Goal: Task Accomplishment & Management: Complete application form

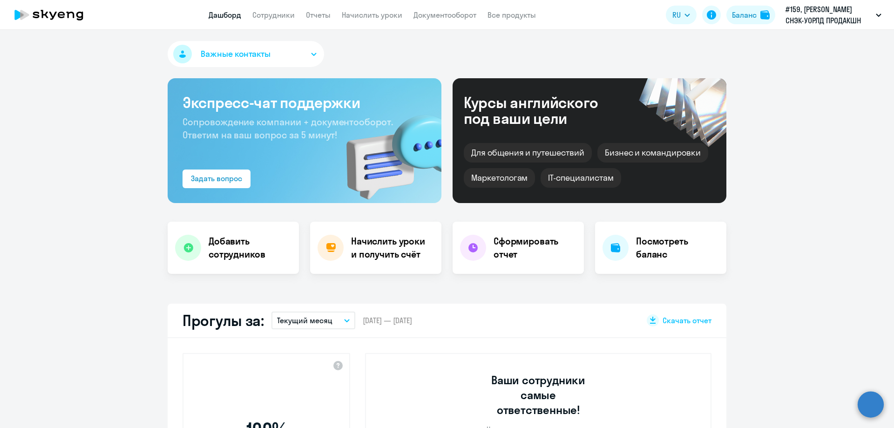
select select "30"
click at [415, 251] on h4 "Начислить уроки и получить счёт" at bounding box center [391, 248] width 81 height 26
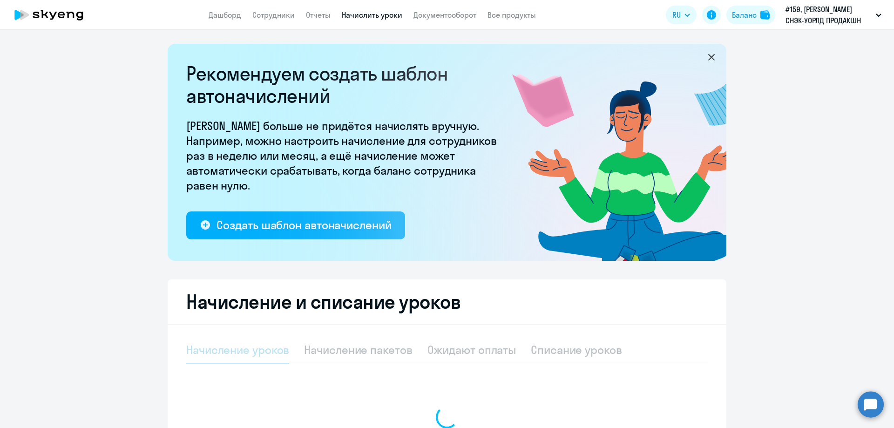
select select "10"
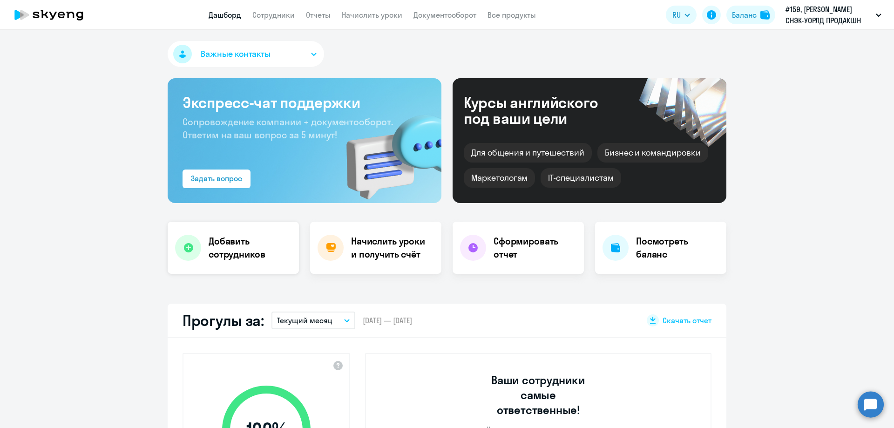
click at [242, 251] on h4 "Добавить сотрудников" at bounding box center [250, 248] width 83 height 26
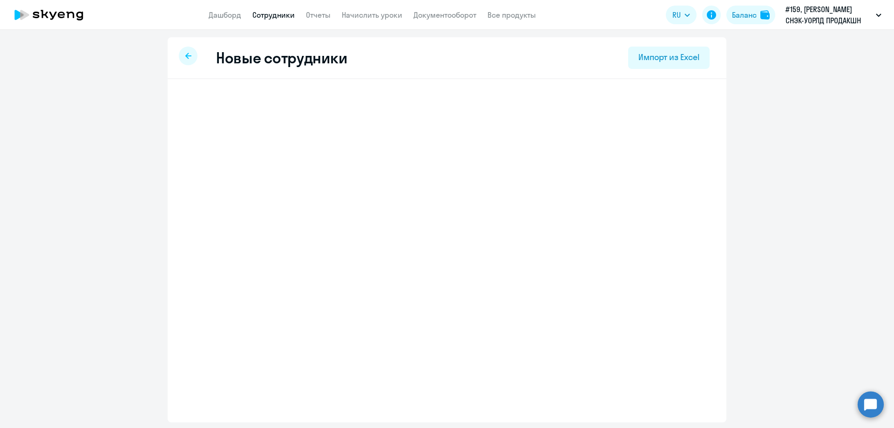
select select "english_adult_not_native_speaker"
select select "3"
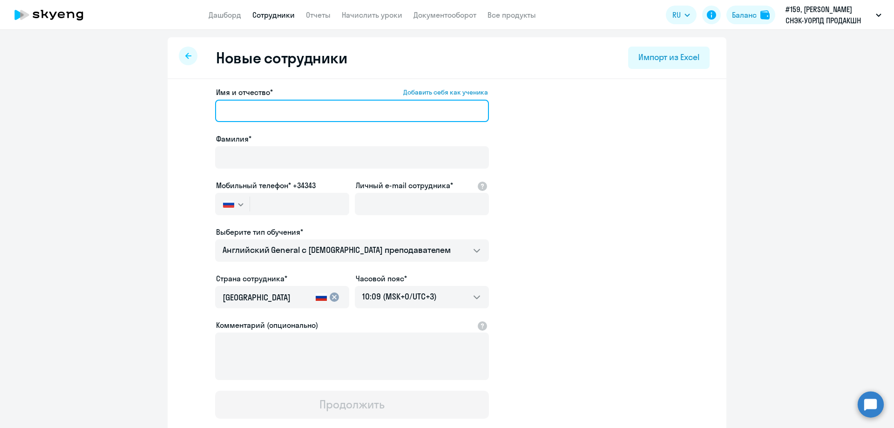
click at [259, 113] on input "Имя и отчество* Добавить себя как ученика" at bounding box center [352, 111] width 274 height 22
type input "D"
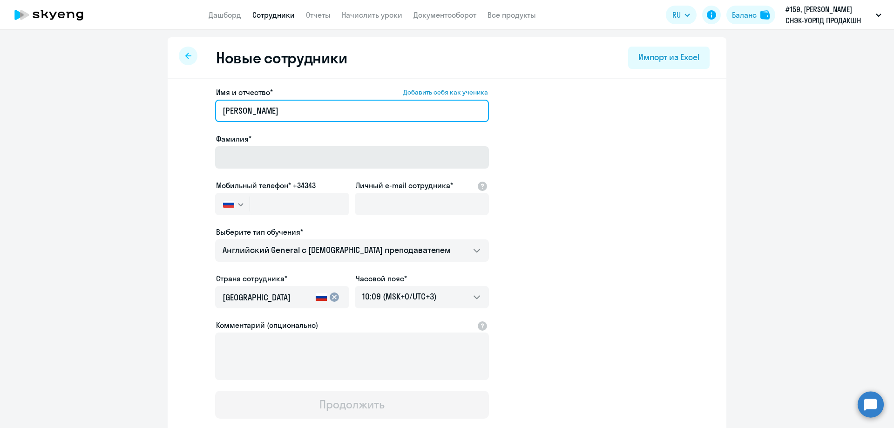
type input "Владислав Валерьевич"
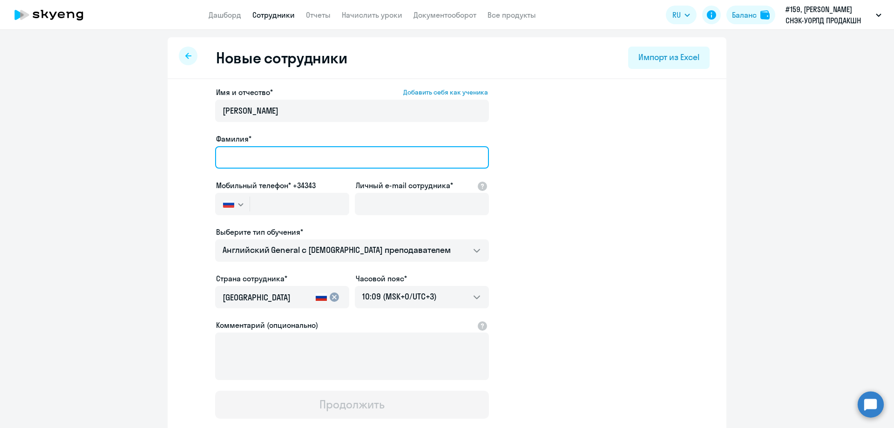
click at [233, 161] on input "Фамилия*" at bounding box center [352, 157] width 274 height 22
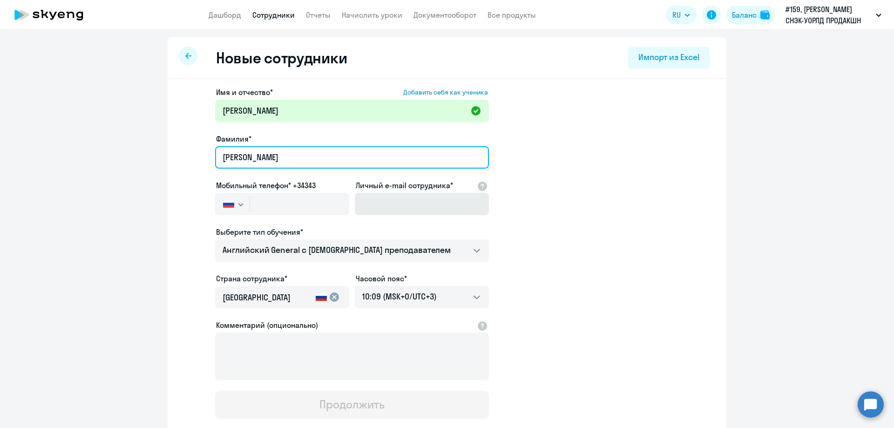
type input "Савинов"
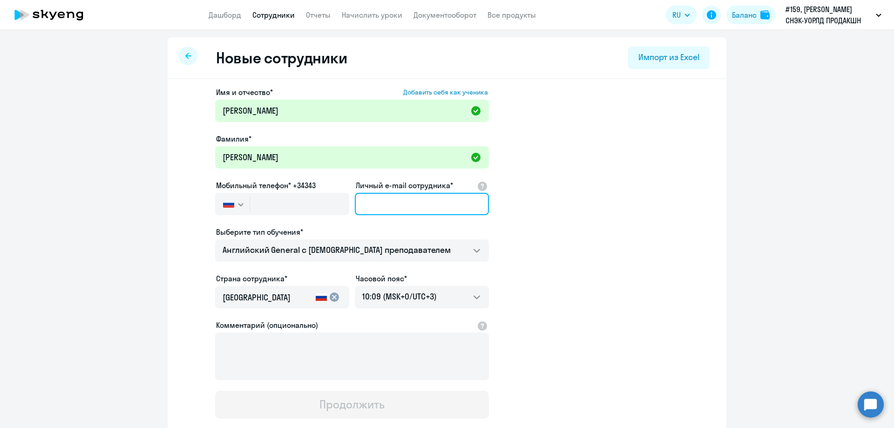
click at [394, 201] on input "Личный e-mail сотрудника*" at bounding box center [422, 204] width 134 height 22
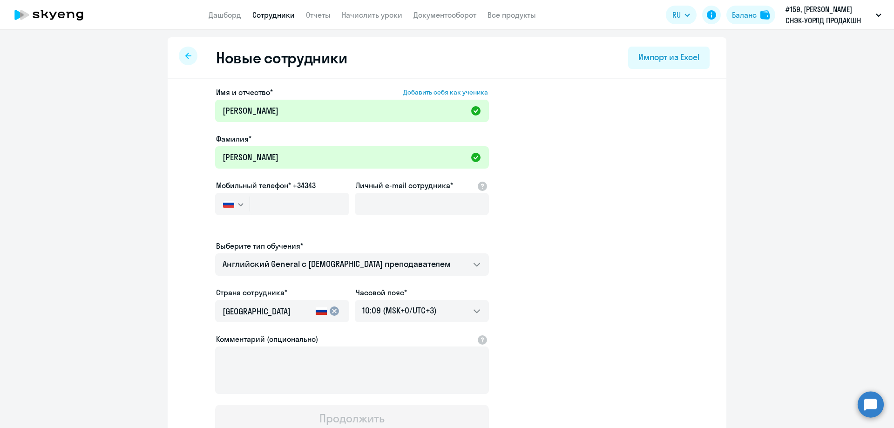
click at [356, 224] on ds-form-field "Личный e-mail сотрудника*" at bounding box center [422, 210] width 134 height 61
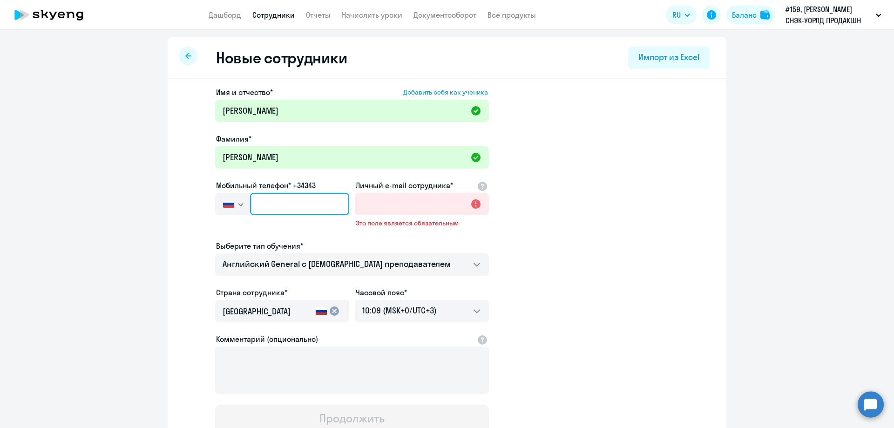
click at [321, 207] on input "text" at bounding box center [299, 204] width 99 height 22
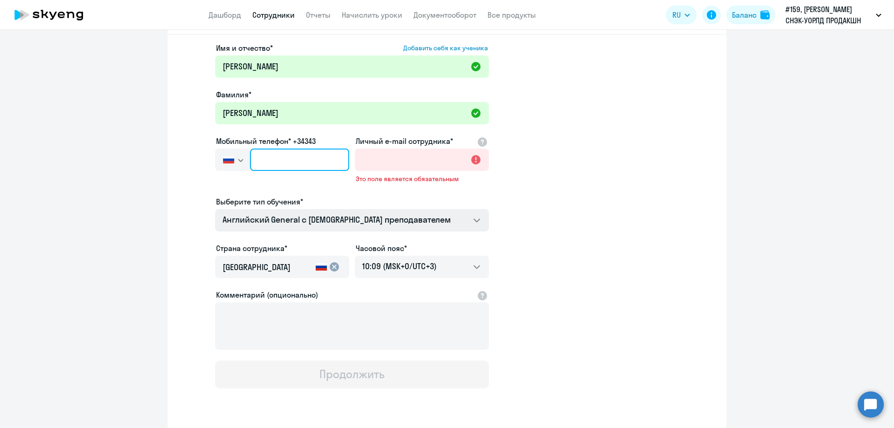
scroll to position [27, 0]
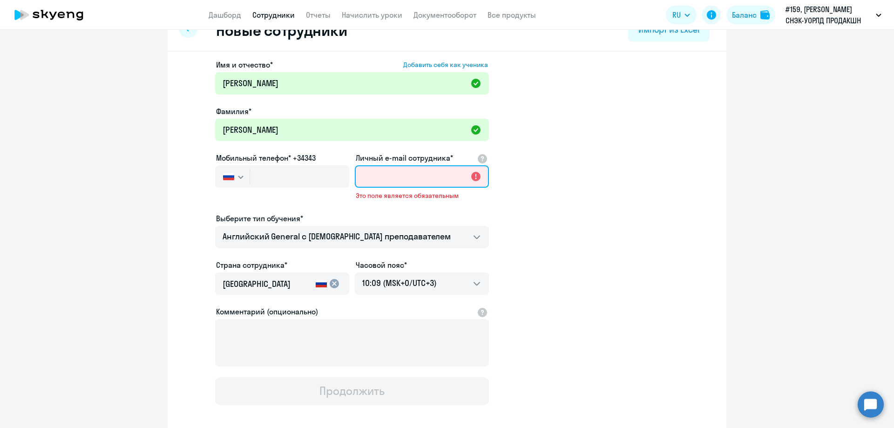
click at [394, 175] on input "Личный e-mail сотрудника*" at bounding box center [422, 176] width 134 height 22
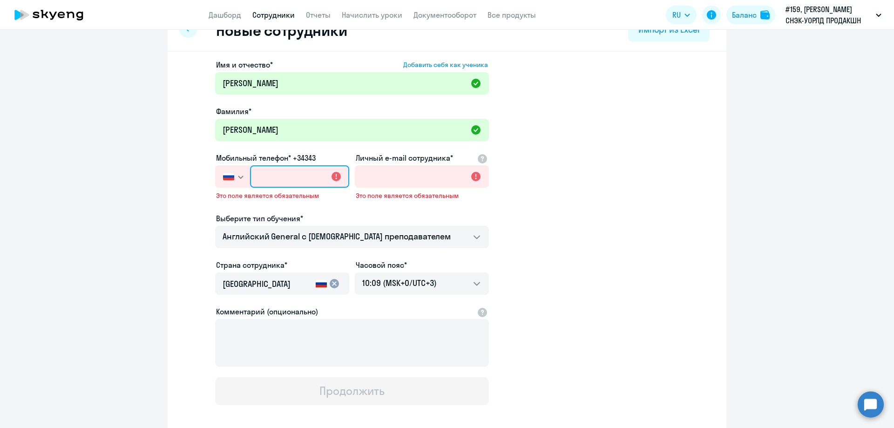
click at [279, 173] on input "text" at bounding box center [299, 176] width 99 height 22
type input "+7 7"
type input "+7 996 770-75-90"
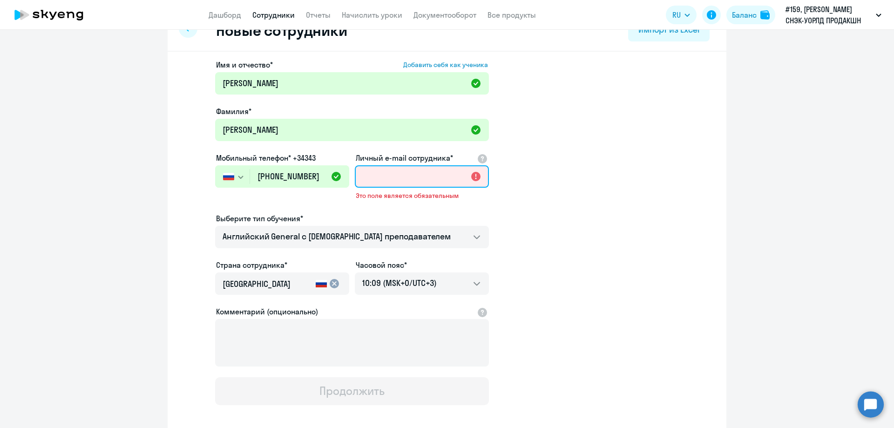
click at [400, 170] on input "Личный e-mail сотрудника*" at bounding box center [422, 176] width 134 height 22
type input "м"
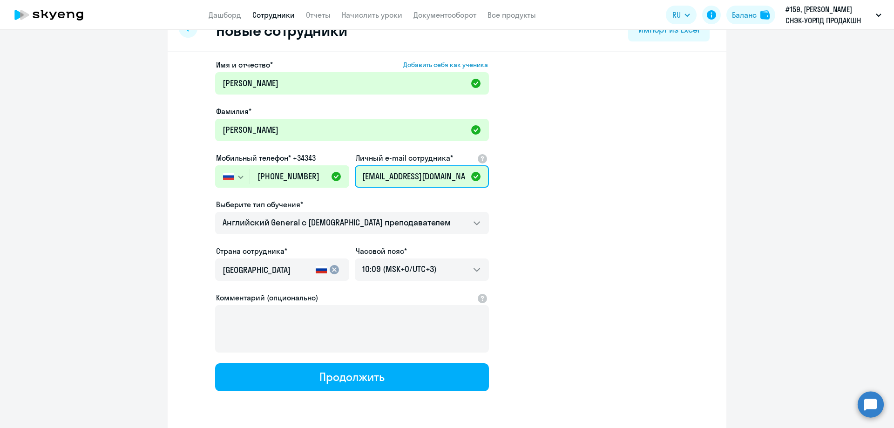
click at [364, 176] on input "v.savinov@lbsnacks.ru" at bounding box center [422, 176] width 134 height 22
click at [363, 179] on input "v.savinov@lbsnacks.ru" at bounding box center [422, 176] width 134 height 22
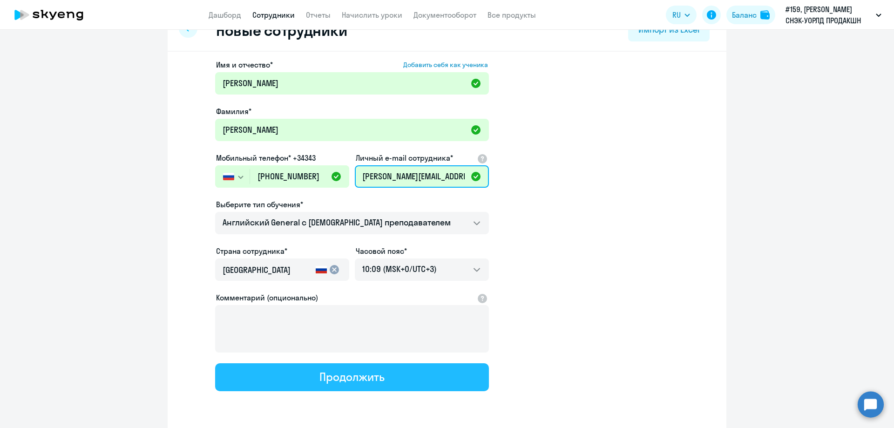
type input "[PERSON_NAME][EMAIL_ADDRESS][DOMAIN_NAME]"
click at [389, 379] on button "Продолжить" at bounding box center [352, 377] width 274 height 28
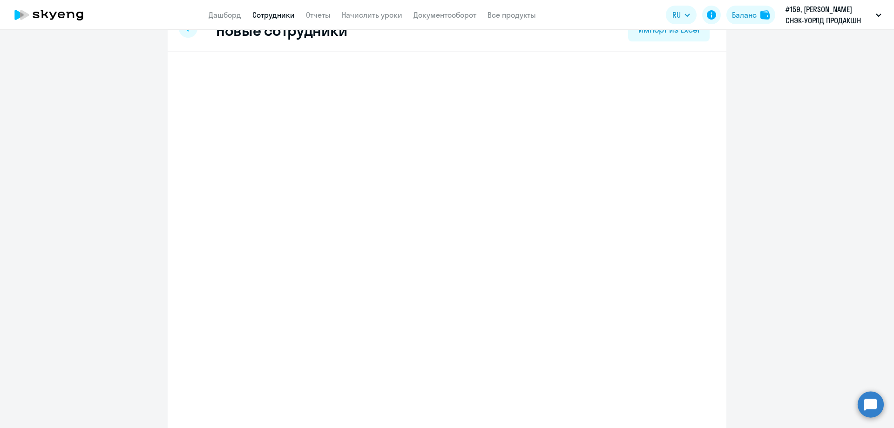
select select "english_adult_not_native_speaker"
select select "3"
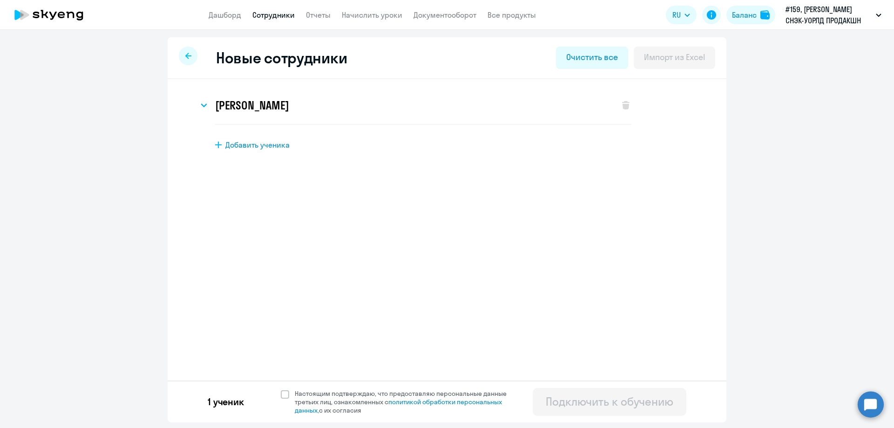
scroll to position [0, 0]
click at [287, 388] on div "1 ученик Настоящим подтверждаю, что предоставляю персональные данные третьих ли…" at bounding box center [447, 401] width 559 height 42
click at [281, 395] on span at bounding box center [285, 394] width 8 height 8
click at [281, 389] on input "Настоящим подтверждаю, что предоставляю персональные данные третьих лиц, ознако…" at bounding box center [280, 389] width 0 height 0
checkbox input "true"
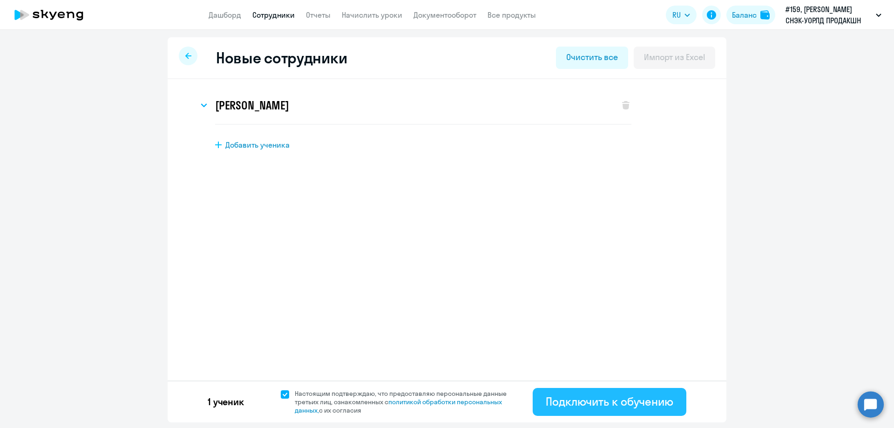
click at [594, 408] on div "Подключить к обучению" at bounding box center [610, 401] width 128 height 15
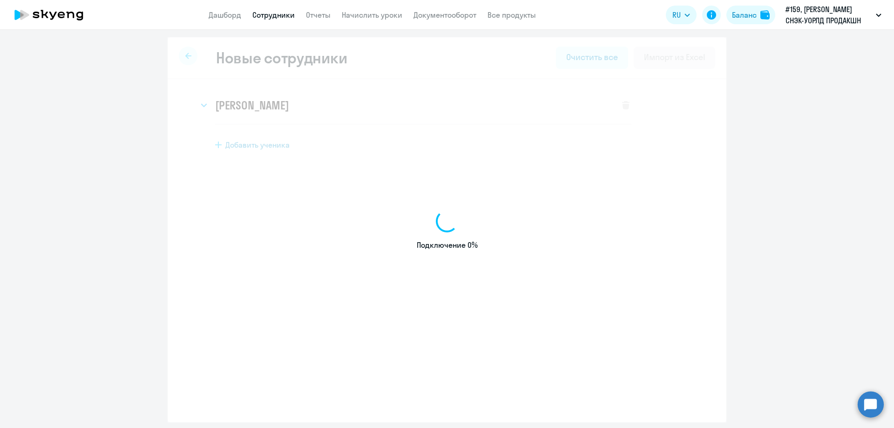
select select "english_adult_not_native_speaker"
select select "3"
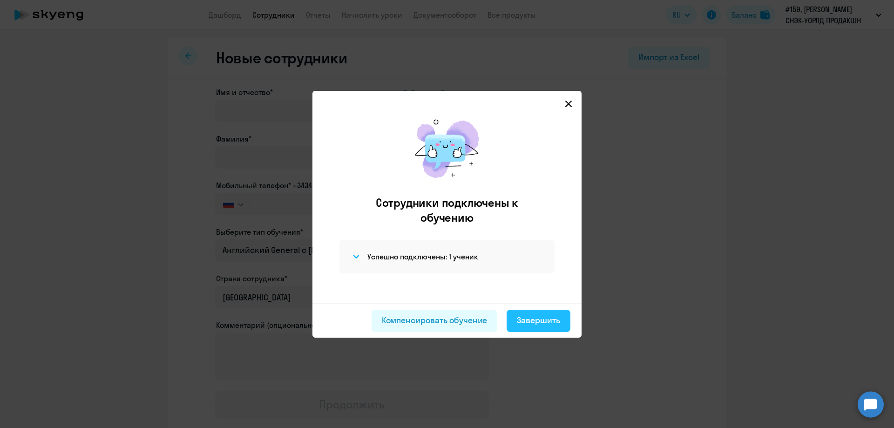
click at [542, 315] on div "Завершить" at bounding box center [538, 320] width 43 height 12
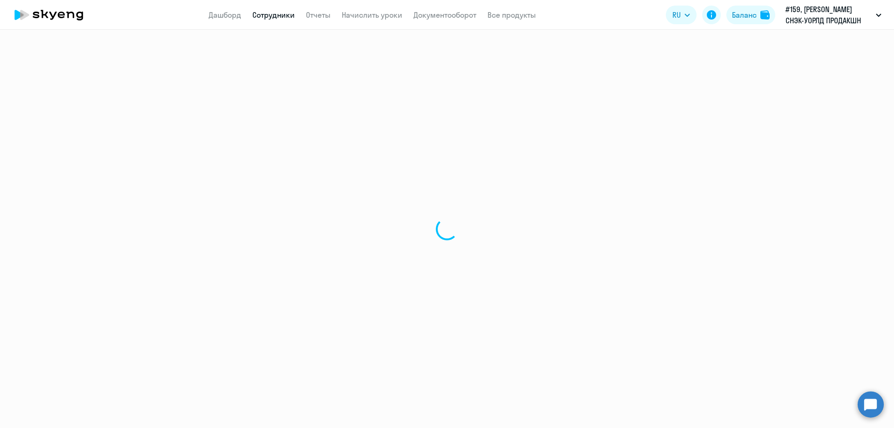
select select "30"
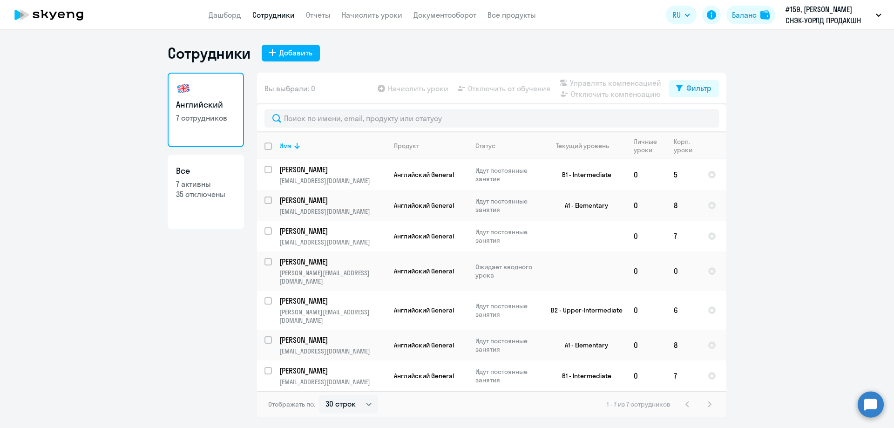
click at [407, 13] on nav "Дашборд Сотрудники Отчеты Начислить уроки Документооборот Все продукты" at bounding box center [372, 15] width 327 height 12
click at [385, 19] on link "Начислить уроки" at bounding box center [372, 14] width 61 height 9
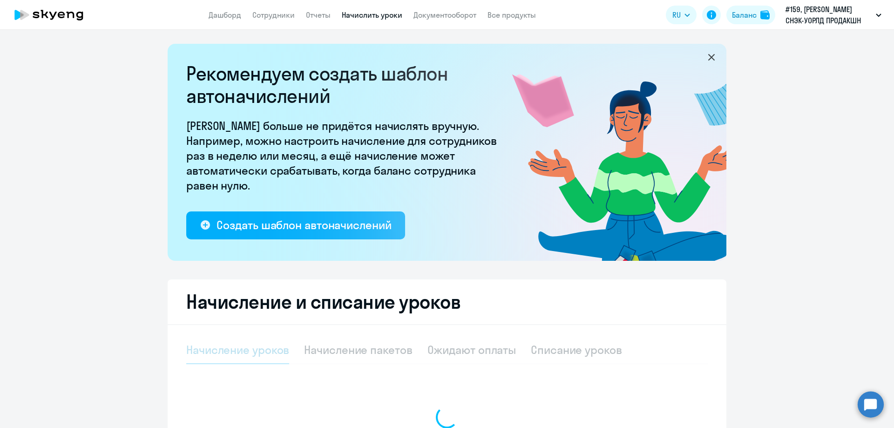
select select "10"
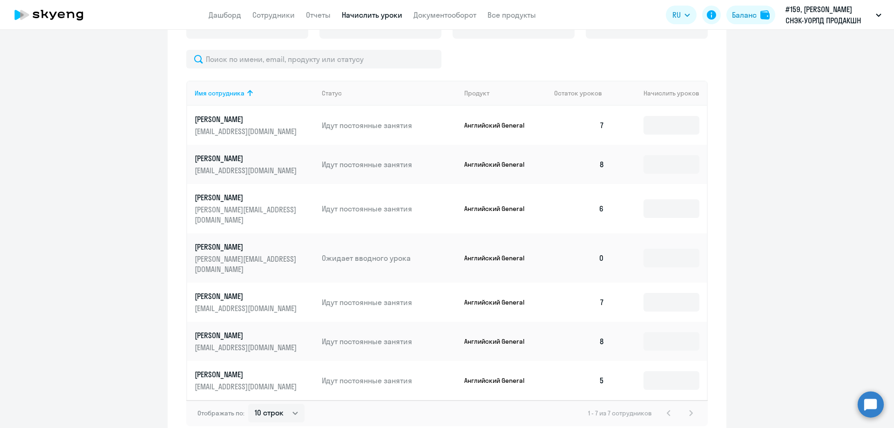
scroll to position [373, 0]
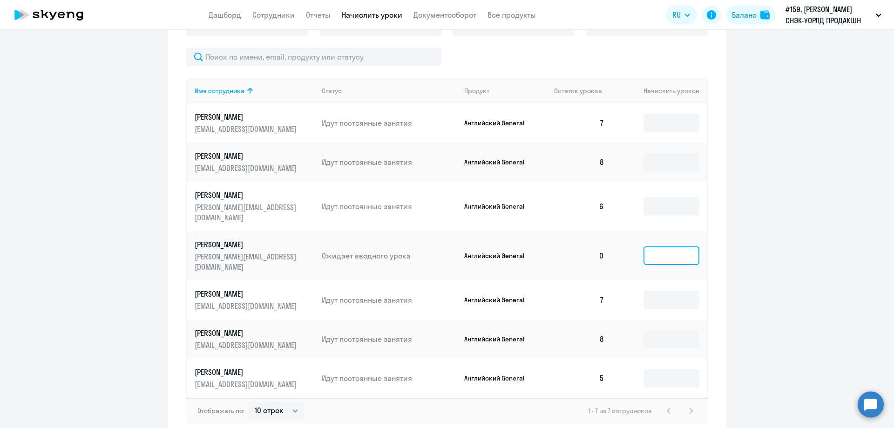
click at [683, 246] on input at bounding box center [672, 255] width 56 height 19
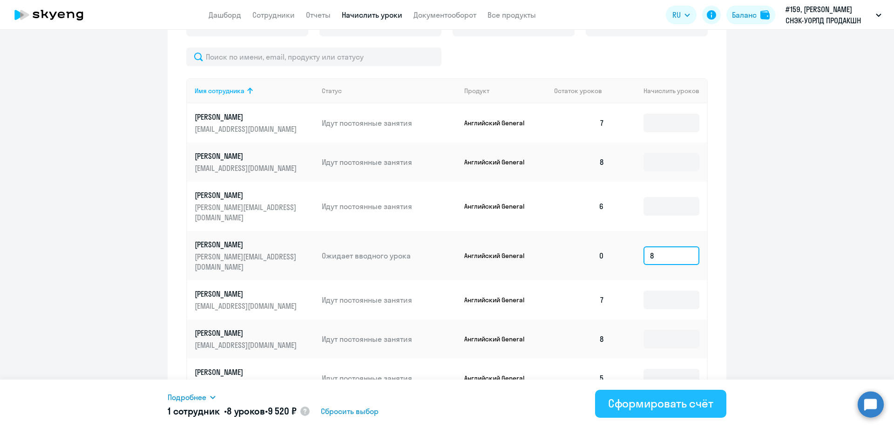
type input "8"
click at [655, 407] on div "Сформировать счёт" at bounding box center [660, 403] width 105 height 15
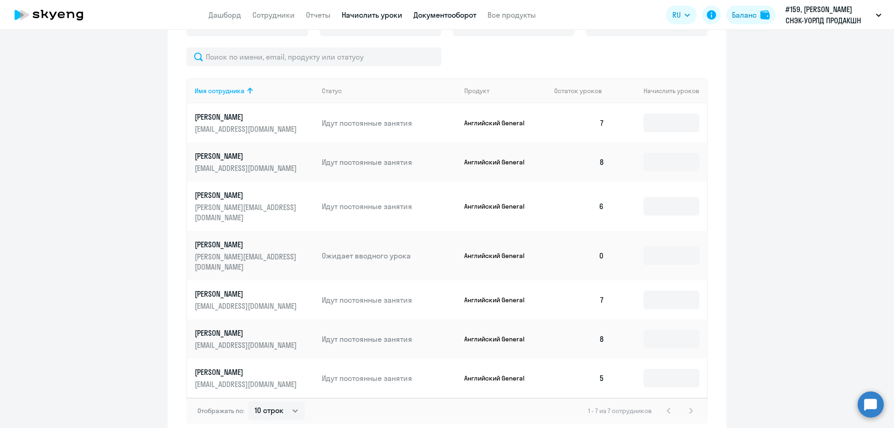
click at [468, 13] on link "Документооборот" at bounding box center [445, 14] width 63 height 9
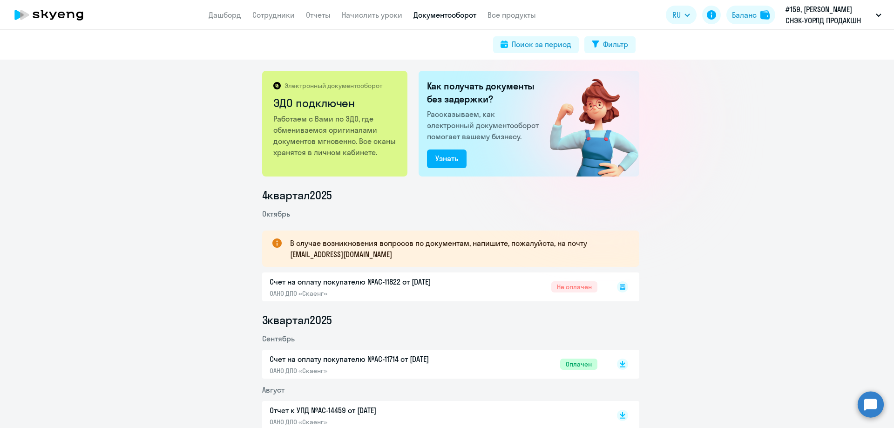
click at [620, 283] on rect at bounding box center [622, 286] width 11 height 11
click at [620, 286] on icon at bounding box center [623, 285] width 6 height 5
click at [45, 16] on icon at bounding box center [49, 14] width 82 height 23
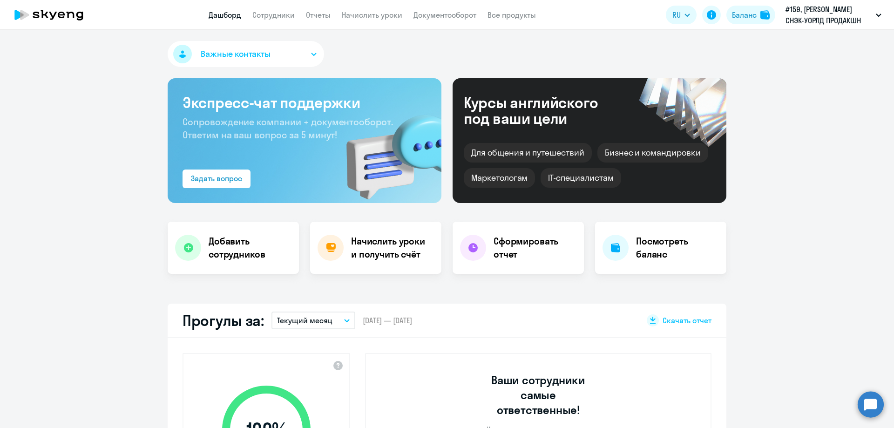
select select "30"
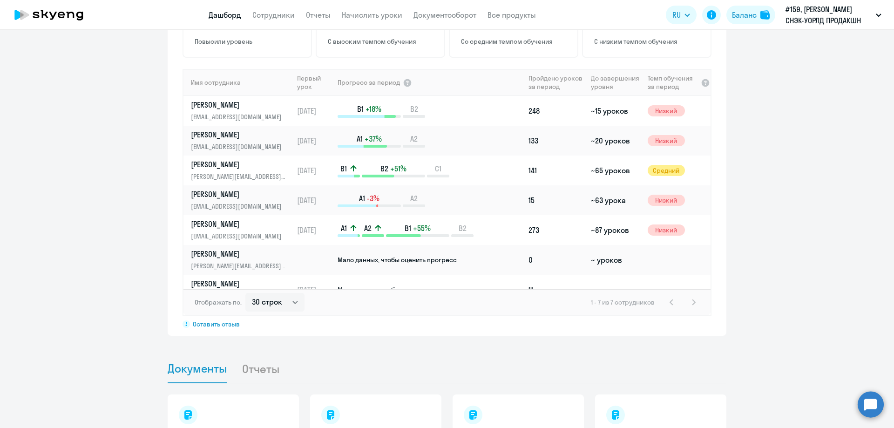
scroll to position [652, 0]
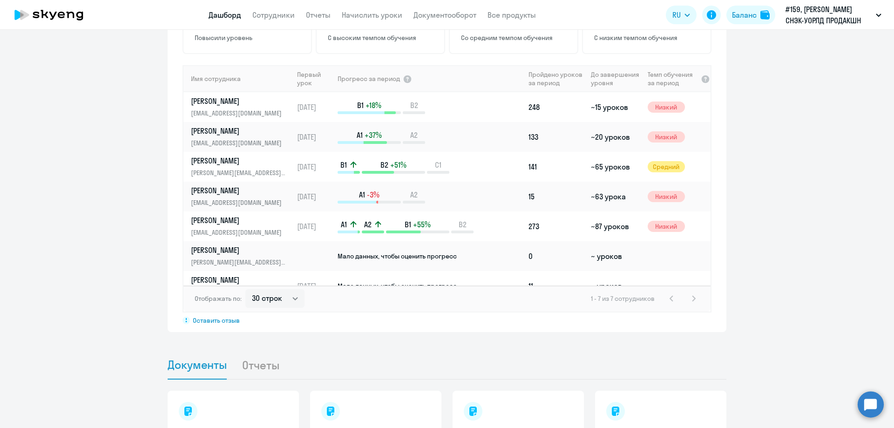
click at [879, 404] on circle at bounding box center [871, 404] width 26 height 26
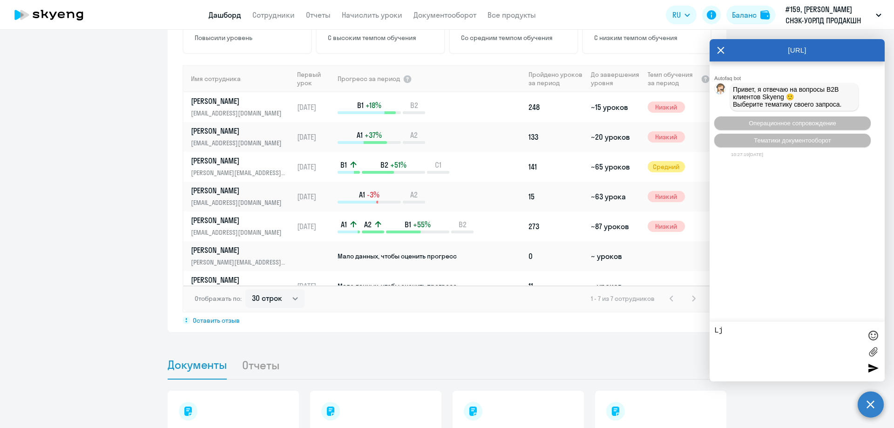
type textarea "L"
click at [731, 127] on button "Операционное сопровождение" at bounding box center [792, 123] width 156 height 14
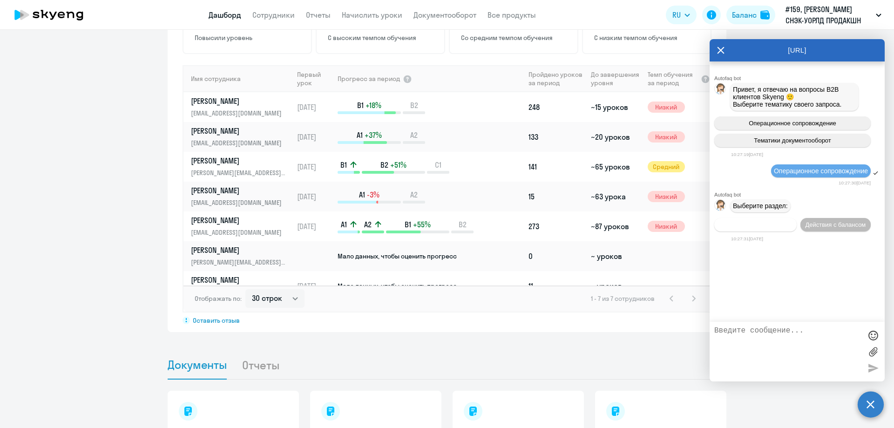
click at [783, 227] on span "Действия по сотрудникам" at bounding box center [755, 224] width 72 height 7
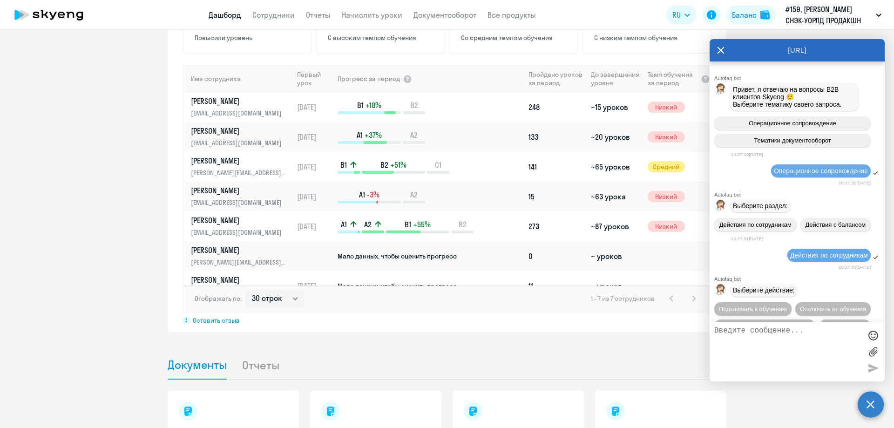
scroll to position [84, 0]
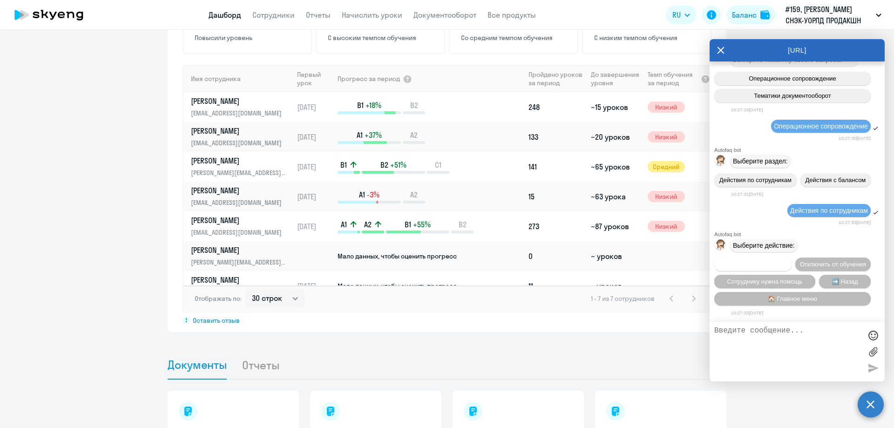
click at [792, 258] on button "Подключить к обучению" at bounding box center [752, 265] width 77 height 14
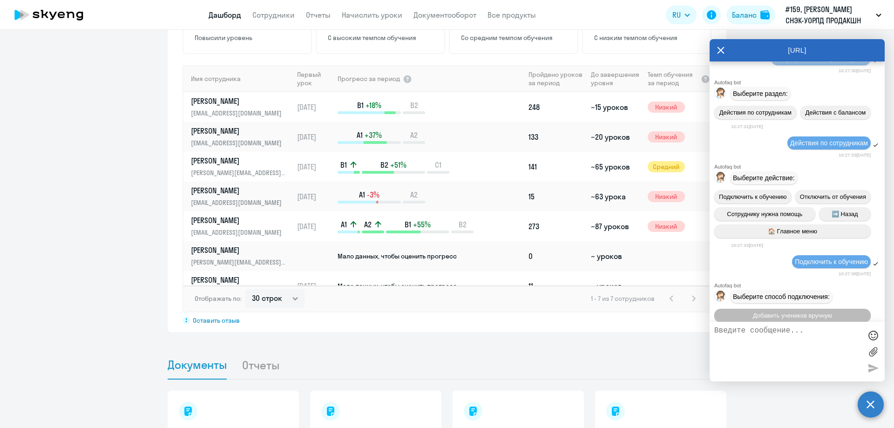
scroll to position [204, 0]
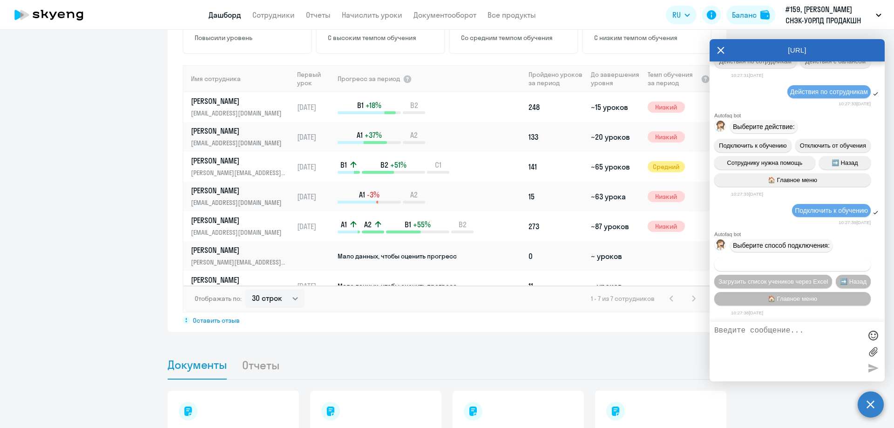
click at [820, 264] on span "Добавить учеников вручную" at bounding box center [792, 264] width 79 height 7
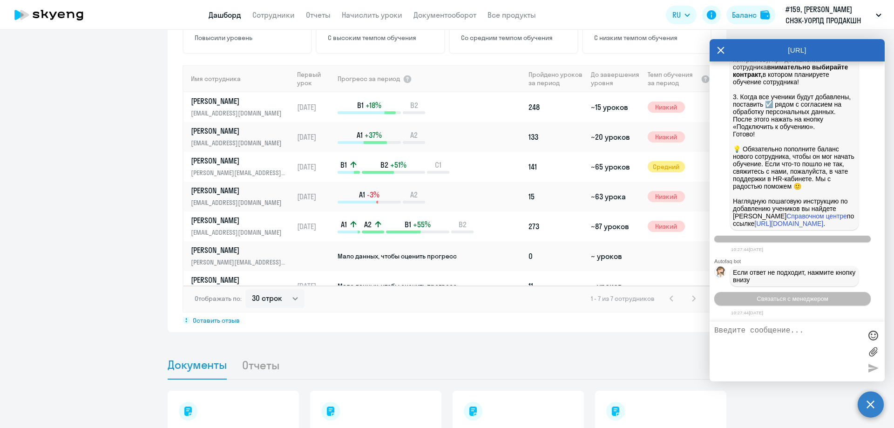
scroll to position [667, 0]
click at [739, 332] on textarea at bounding box center [787, 351] width 147 height 50
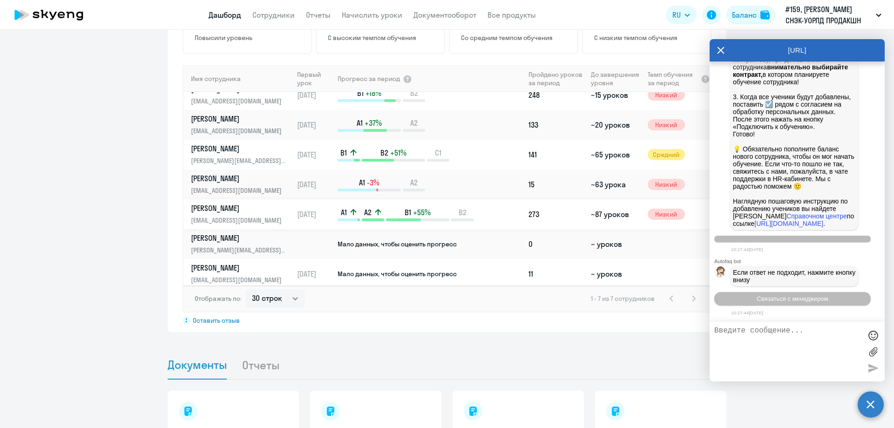
scroll to position [15, 0]
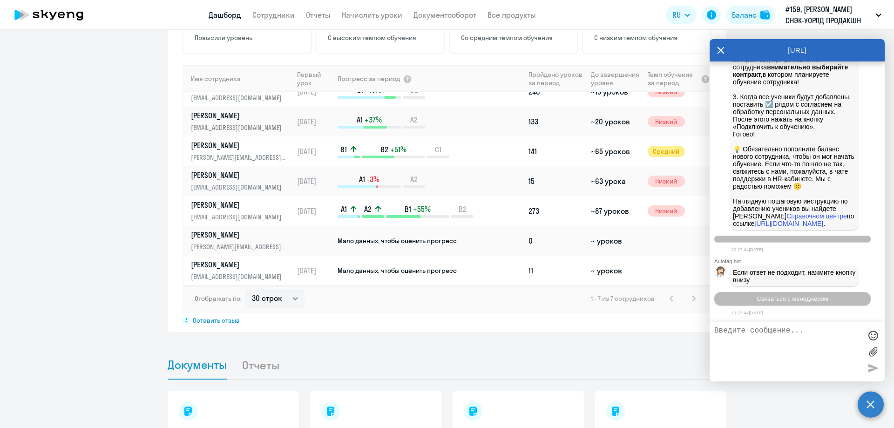
click at [760, 338] on textarea at bounding box center [787, 351] width 147 height 50
type textarea "L"
click at [788, 345] on textarea "Добрый день. Какая процедура после добавления нового сотрудника? Коглда с ним с…" at bounding box center [787, 351] width 147 height 50
click at [859, 347] on textarea "Добрый день. Какая процедура после добавления нового сотрудника? Когда с ним св…" at bounding box center [787, 351] width 147 height 50
type textarea "Добрый день. Какая процедура после добавления нового сотрудника? Когда с ним св…"
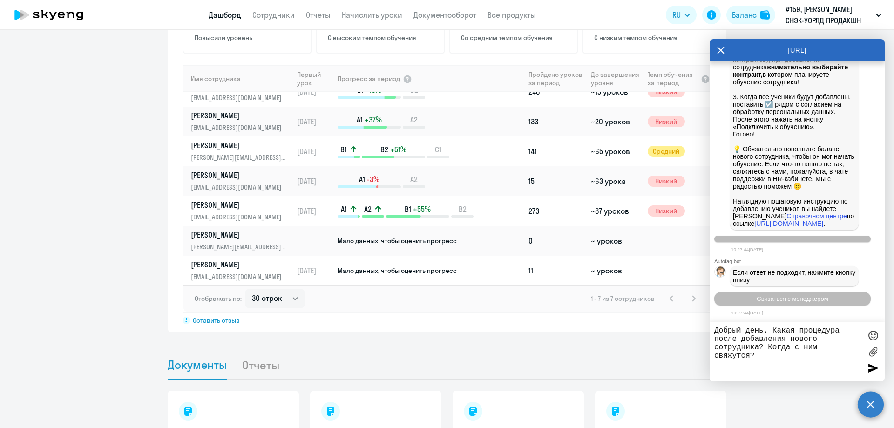
click at [874, 365] on div at bounding box center [873, 368] width 14 height 14
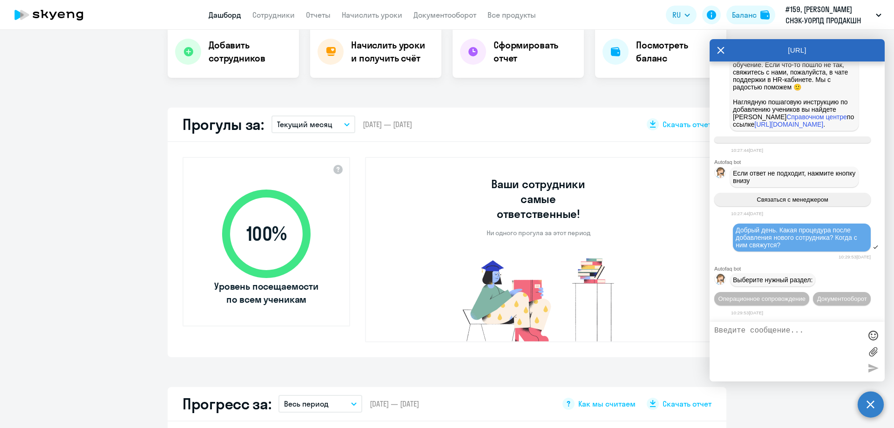
scroll to position [196, 0]
click at [818, 299] on button "Документооборот" at bounding box center [842, 299] width 58 height 14
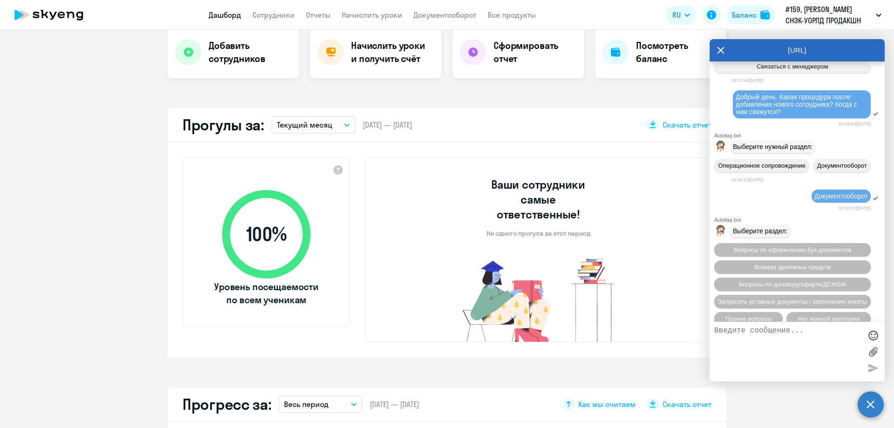
scroll to position [937, 0]
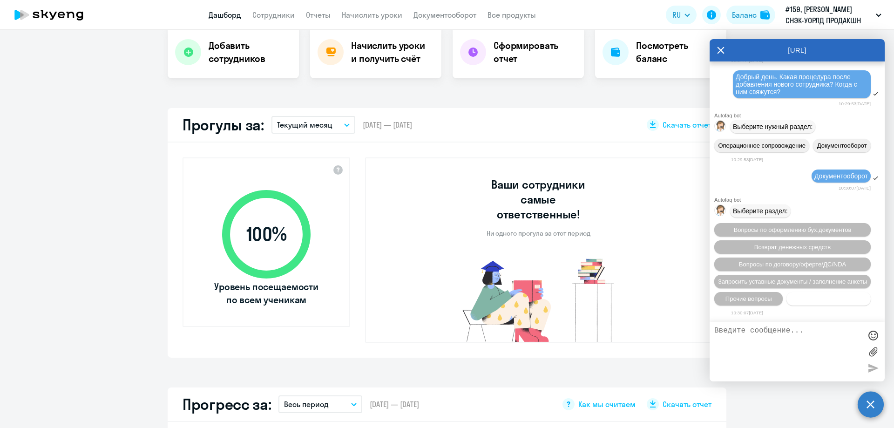
click at [806, 299] on span "Нет нужной категории" at bounding box center [829, 298] width 62 height 7
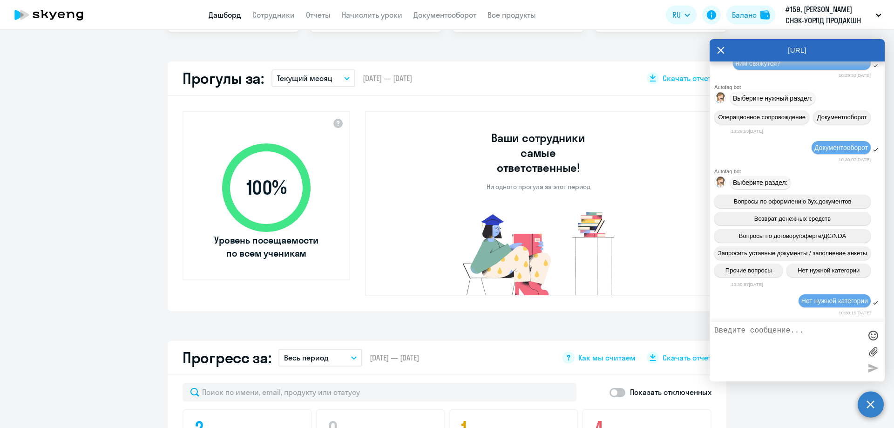
scroll to position [919, 0]
drag, startPoint x: 736, startPoint y: 77, endPoint x: 793, endPoint y: 95, distance: 59.2
click at [793, 67] on div "Добрый день. Какая процедура после добавления нового сотрудника? Когда с ним св…" at bounding box center [802, 56] width 132 height 22
copy span "Добрый день. Какая процедура после добавления нового сотрудника? Когда с ним св…"
click at [752, 343] on textarea at bounding box center [787, 351] width 147 height 50
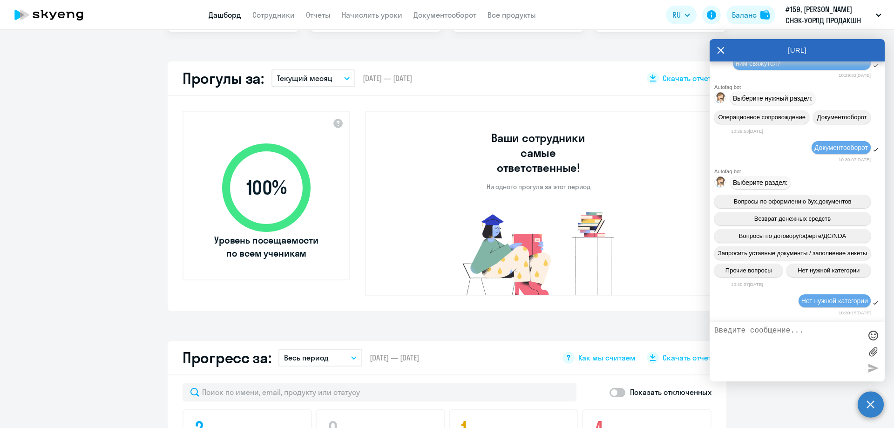
paste textarea "Добрый день. Какая процедура после добавления нового сотрудника? Когда с ним св…"
type textarea "Добрый день. Какая процедура после добавления нового сотрудника? Когда с ним св…"
click at [863, 366] on div "Добрый день. Какая процедура после добавления нового сотрудника? Когда с ним св…" at bounding box center [797, 352] width 175 height 60
click at [873, 368] on div at bounding box center [873, 368] width 14 height 14
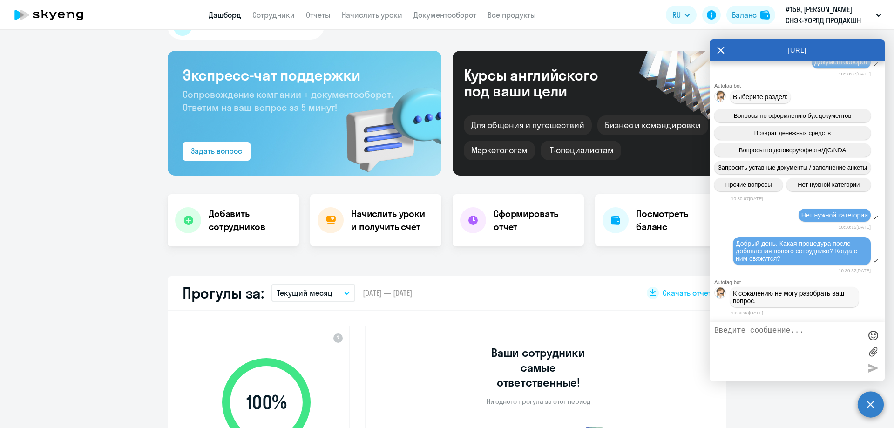
scroll to position [0, 0]
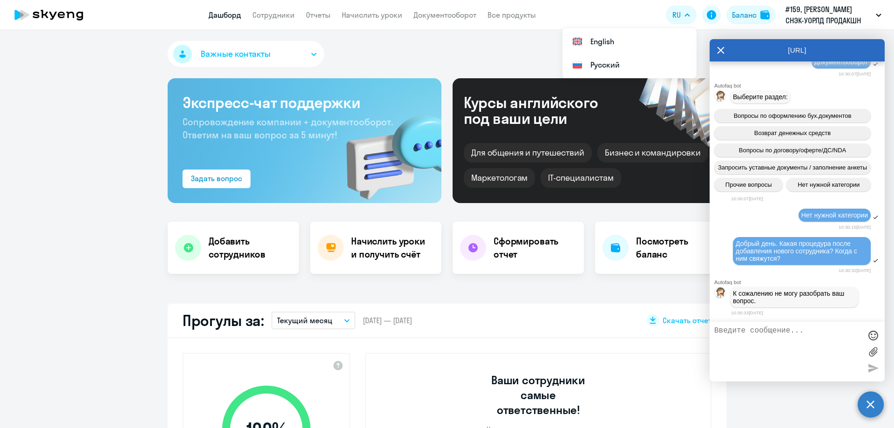
click at [722, 48] on icon at bounding box center [720, 50] width 7 height 22
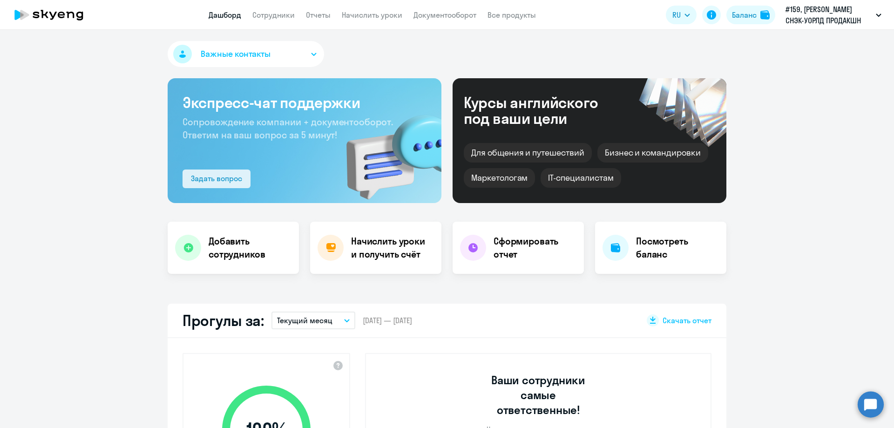
click at [191, 178] on div "Задать вопрос" at bounding box center [216, 178] width 51 height 11
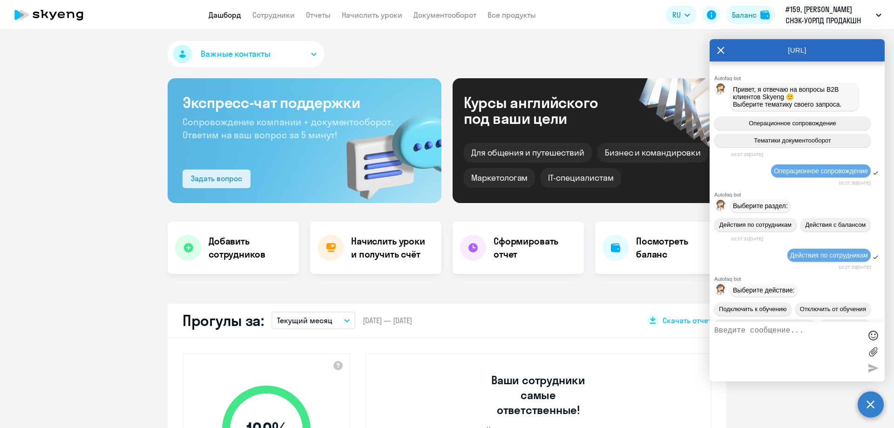
scroll to position [1048, 0]
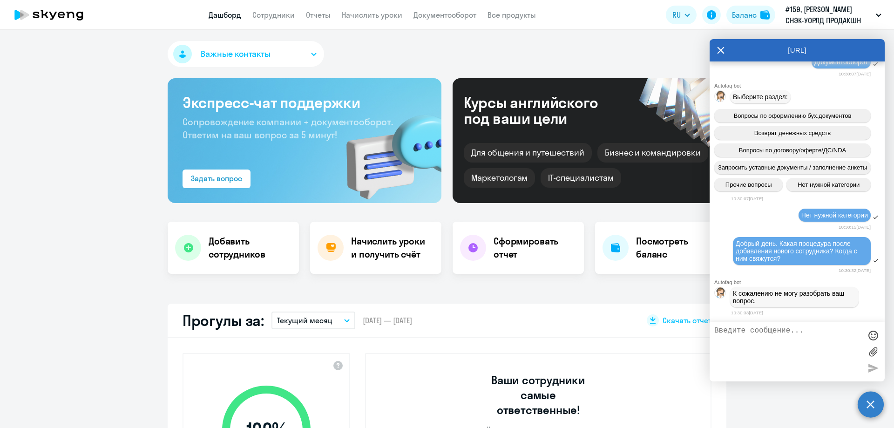
click at [246, 49] on span "Важные контакты" at bounding box center [236, 54] width 70 height 12
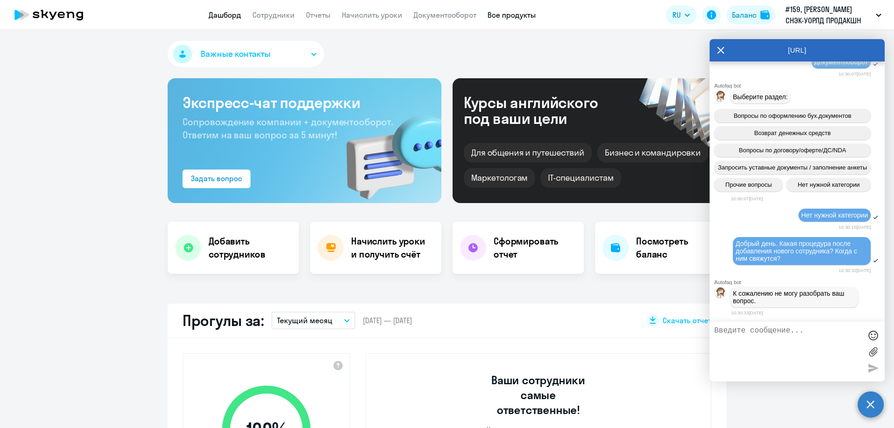
click at [507, 19] on link "Все продукты" at bounding box center [512, 14] width 48 height 9
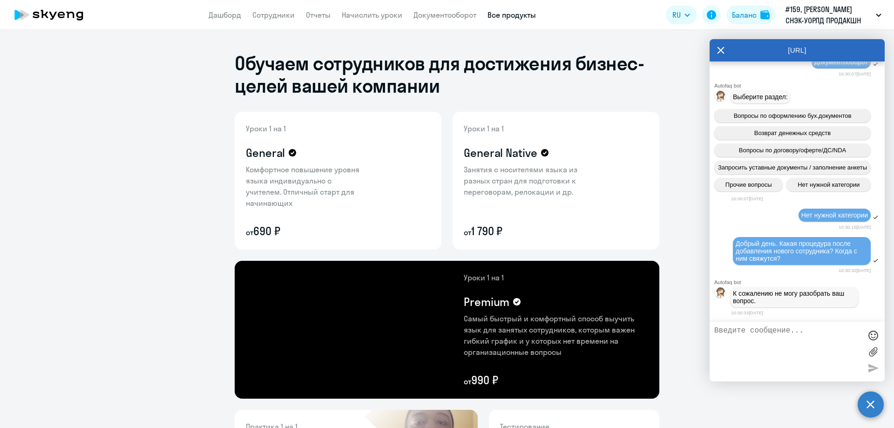
click at [722, 50] on icon at bounding box center [720, 50] width 7 height 22
